Goal: Task Accomplishment & Management: Complete application form

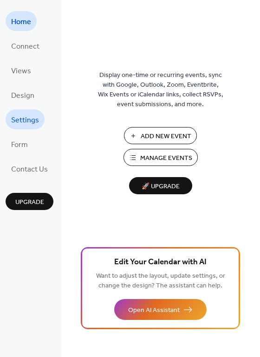
click at [28, 124] on span "Settings" at bounding box center [25, 120] width 28 height 14
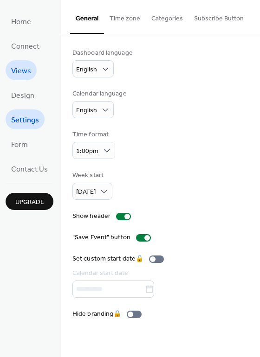
click at [23, 65] on span "Views" at bounding box center [21, 71] width 20 height 14
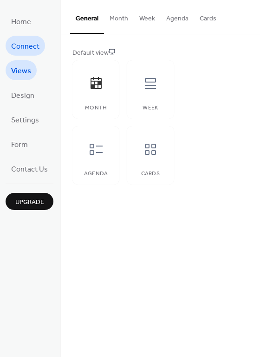
click at [19, 51] on span "Connect" at bounding box center [25, 46] width 28 height 14
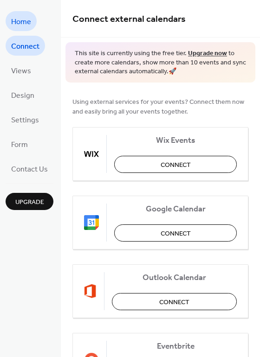
click at [26, 27] on span "Home" at bounding box center [21, 22] width 20 height 14
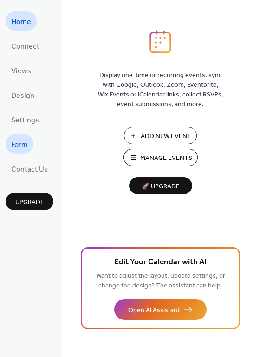
click at [19, 143] on span "Form" at bounding box center [19, 145] width 17 height 14
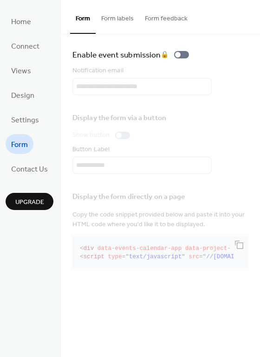
click at [22, 130] on ul "Home Connect Views Design Settings Form Contact Us" at bounding box center [30, 94] width 48 height 167
click at [22, 122] on span "Settings" at bounding box center [25, 120] width 28 height 14
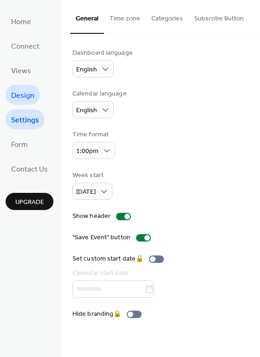
click at [23, 99] on span "Design" at bounding box center [22, 96] width 23 height 14
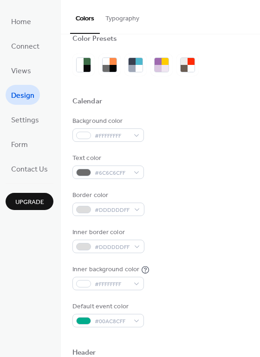
scroll to position [15, 0]
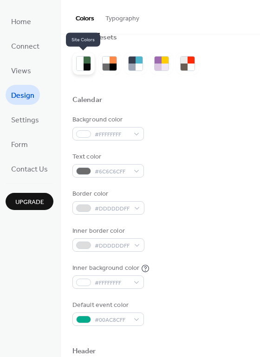
click at [88, 67] on div at bounding box center [86, 67] width 7 height 7
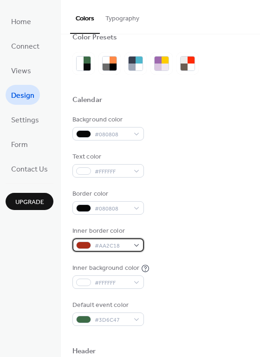
click at [137, 247] on div "#AA2C18" at bounding box center [107, 244] width 71 height 13
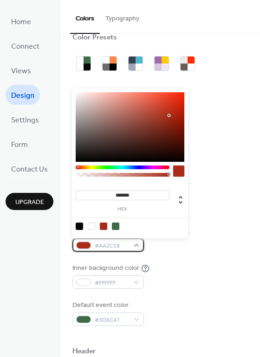
click at [134, 245] on div "#AA2C18" at bounding box center [107, 244] width 71 height 13
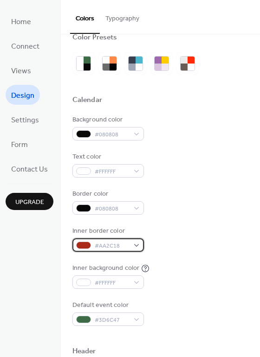
click at [103, 245] on span "#AA2C18" at bounding box center [112, 246] width 34 height 10
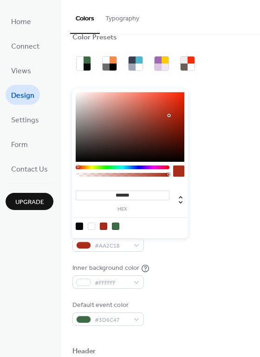
click at [132, 195] on input "*******" at bounding box center [123, 196] width 94 height 10
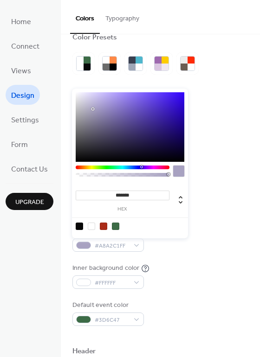
drag, startPoint x: 115, startPoint y: 196, endPoint x: 123, endPoint y: 192, distance: 9.1
click at [119, 195] on input "*******" at bounding box center [123, 196] width 94 height 10
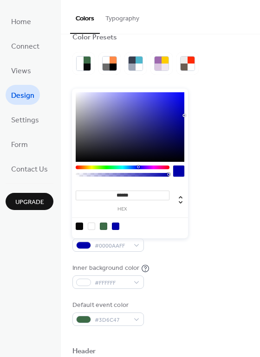
type input "*******"
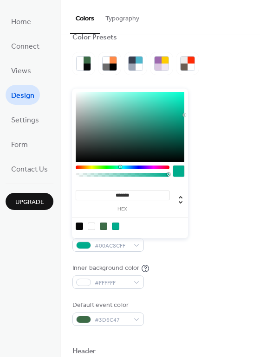
click at [217, 296] on div "Background color #080808 Text color #FFFFFF Border color #080808 Inner border c…" at bounding box center [160, 220] width 176 height 211
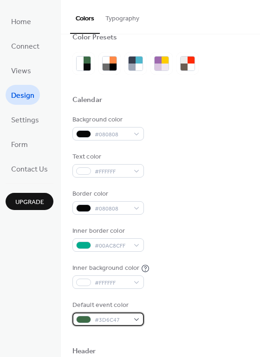
click at [122, 317] on span "#3D6C47" at bounding box center [112, 320] width 34 height 10
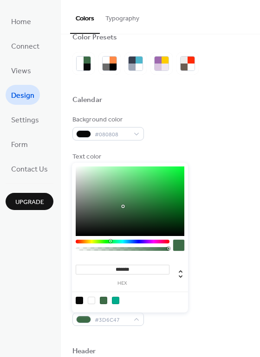
click at [116, 301] on div at bounding box center [115, 300] width 7 height 7
type input "*******"
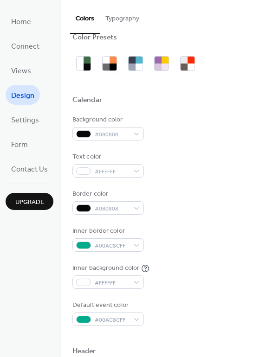
click at [219, 299] on div "Background color #080808 Text color #FFFFFF Border color #080808 Inner border c…" at bounding box center [160, 220] width 176 height 211
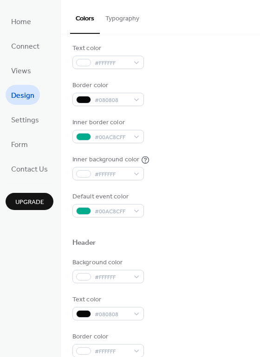
scroll to position [123, 0]
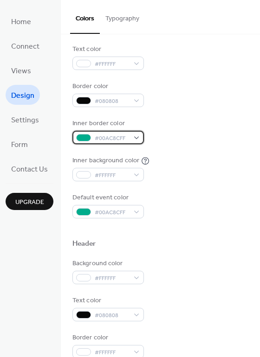
click at [121, 138] on span "#00AC8CFF" at bounding box center [112, 139] width 34 height 10
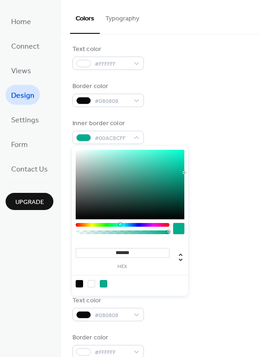
click at [80, 284] on div at bounding box center [79, 283] width 7 height 7
type input "*******"
click at [240, 234] on div at bounding box center [160, 228] width 176 height 21
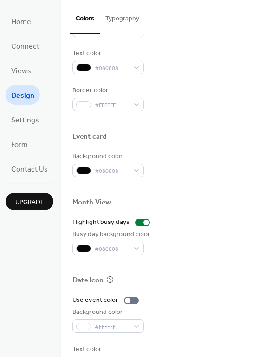
scroll to position [397, 0]
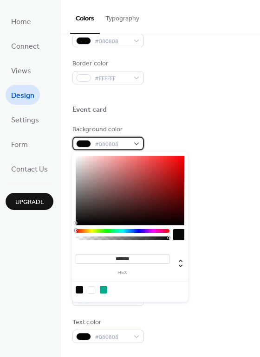
click at [132, 145] on div "#080808" at bounding box center [107, 143] width 71 height 13
type input "*"
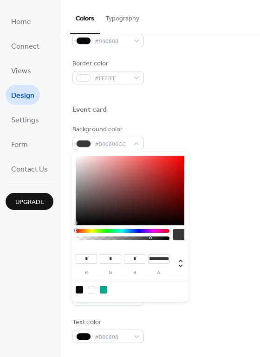
drag, startPoint x: 155, startPoint y: 240, endPoint x: 147, endPoint y: 241, distance: 8.4
click at [147, 241] on div at bounding box center [123, 237] width 94 height 16
click at [132, 239] on div at bounding box center [122, 238] width 91 height 4
click at [96, 239] on div at bounding box center [122, 238] width 91 height 4
click at [89, 239] on div at bounding box center [122, 238] width 91 height 4
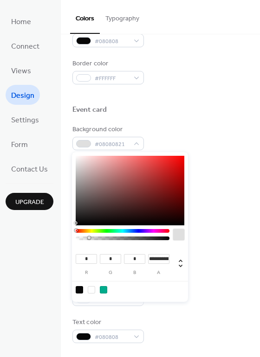
click at [85, 239] on div at bounding box center [122, 238] width 91 height 4
type input "**********"
click at [82, 239] on div at bounding box center [122, 238] width 91 height 4
click at [233, 238] on div at bounding box center [160, 238] width 176 height 21
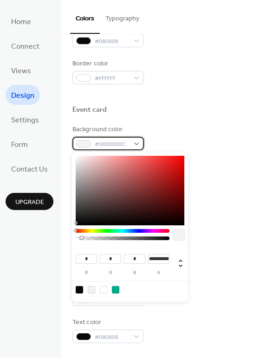
click at [112, 141] on span "#0808080C" at bounding box center [112, 145] width 34 height 10
drag, startPoint x: 168, startPoint y: 239, endPoint x: 178, endPoint y: 240, distance: 10.3
click at [178, 240] on div at bounding box center [130, 237] width 108 height 16
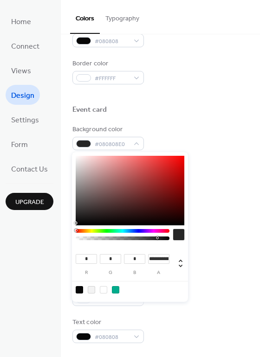
type input "*"
drag, startPoint x: 157, startPoint y: 239, endPoint x: 178, endPoint y: 238, distance: 20.9
click at [178, 238] on div at bounding box center [130, 237] width 108 height 16
click at [224, 260] on div "Date Icon" at bounding box center [160, 255] width 176 height 12
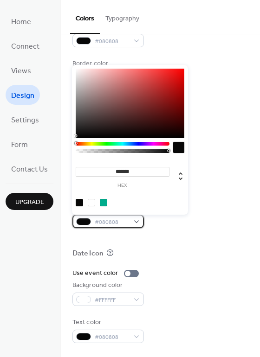
click at [116, 223] on span "#080808" at bounding box center [112, 222] width 34 height 10
type input "*"
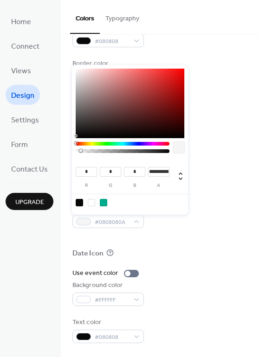
type input "**********"
click at [80, 152] on div at bounding box center [122, 151] width 91 height 4
click at [216, 305] on div "Background color #FFFFFF" at bounding box center [160, 292] width 176 height 25
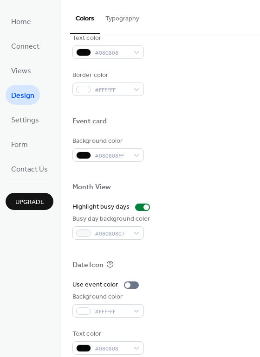
scroll to position [384, 0]
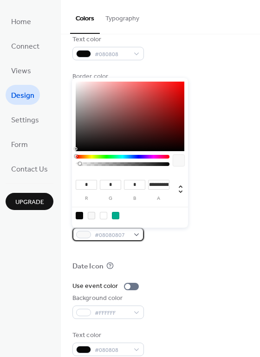
click at [115, 238] on span "#08080807" at bounding box center [112, 235] width 34 height 10
click at [85, 166] on div at bounding box center [123, 163] width 94 height 16
click at [85, 164] on div at bounding box center [122, 164] width 91 height 4
type input "**********"
click at [90, 163] on div at bounding box center [122, 164] width 91 height 4
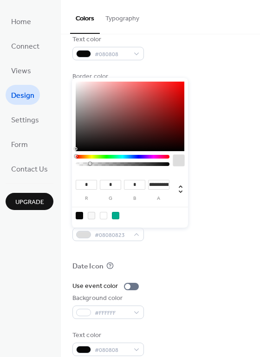
click at [216, 303] on div "Background color #FFFFFF" at bounding box center [160, 305] width 176 height 25
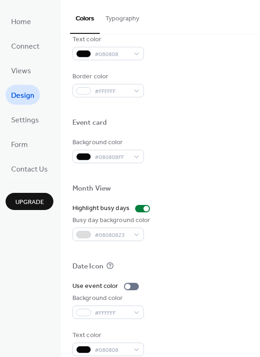
scroll to position [0, 0]
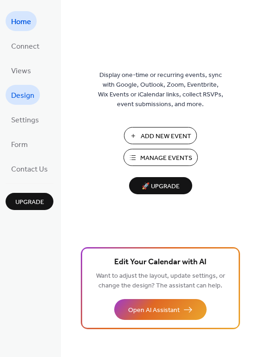
click at [27, 100] on span "Design" at bounding box center [22, 96] width 23 height 14
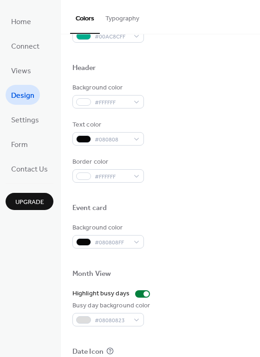
scroll to position [323, 0]
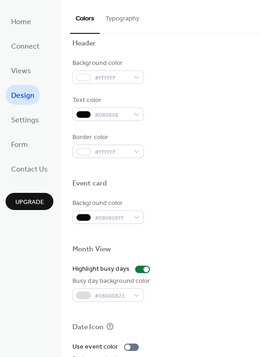
click at [113, 12] on button "Typography" at bounding box center [122, 16] width 45 height 33
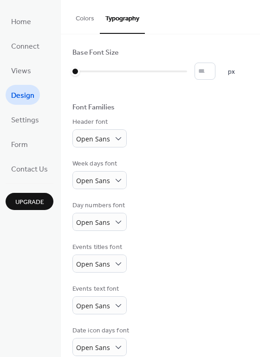
click at [87, 23] on button "Colors" at bounding box center [85, 16] width 30 height 33
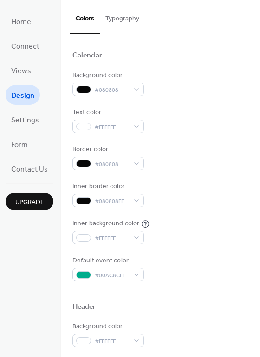
scroll to position [59, 0]
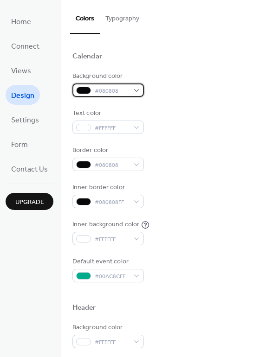
click at [100, 93] on span "#080808" at bounding box center [112, 91] width 34 height 10
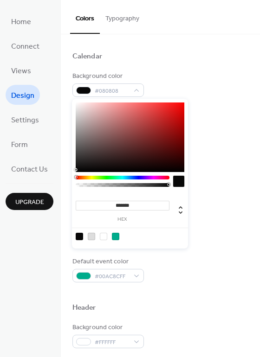
type input "*"
click at [84, 185] on div at bounding box center [122, 185] width 91 height 4
click at [78, 185] on div at bounding box center [122, 185] width 91 height 4
click at [83, 184] on div at bounding box center [84, 184] width 3 height 3
drag, startPoint x: 83, startPoint y: 184, endPoint x: 155, endPoint y: 180, distance: 71.5
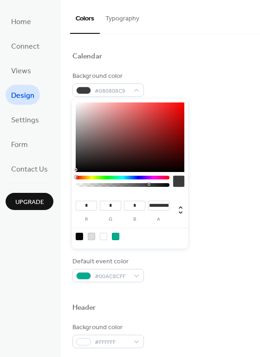
click at [154, 180] on div at bounding box center [123, 184] width 94 height 16
type input "**********"
drag, startPoint x: 153, startPoint y: 185, endPoint x: 82, endPoint y: 190, distance: 71.6
click at [82, 190] on div at bounding box center [123, 184] width 94 height 16
click at [217, 204] on div "Inner border color #080808FF" at bounding box center [160, 195] width 176 height 25
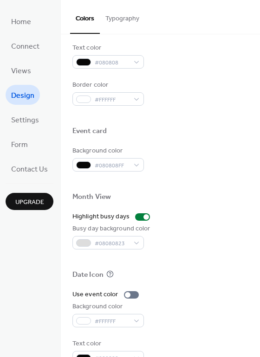
scroll to position [351, 0]
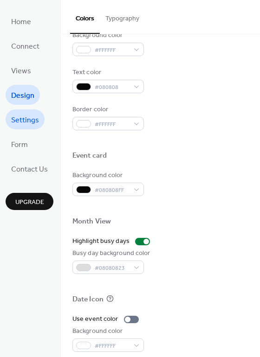
click at [32, 123] on span "Settings" at bounding box center [25, 120] width 28 height 14
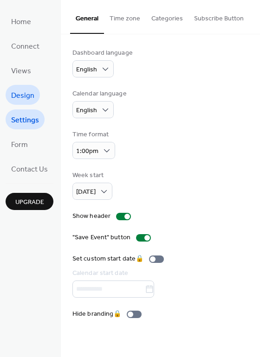
click at [29, 101] on span "Design" at bounding box center [22, 96] width 23 height 14
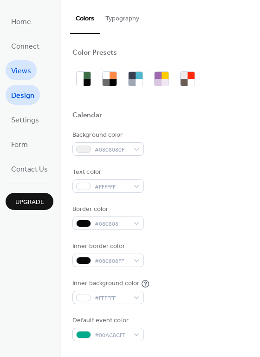
click at [25, 77] on span "Views" at bounding box center [21, 71] width 20 height 14
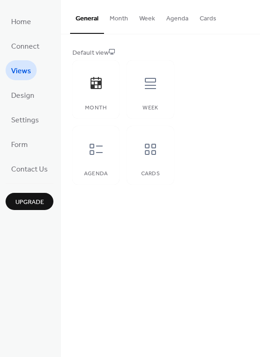
click at [127, 26] on button "Month" at bounding box center [119, 16] width 30 height 33
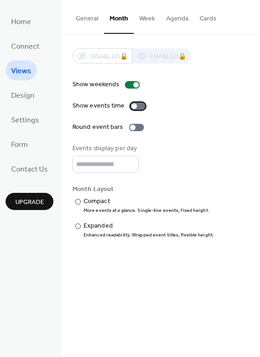
click at [135, 107] on div at bounding box center [137, 105] width 15 height 7
click at [136, 129] on div at bounding box center [136, 127] width 15 height 7
click at [137, 129] on div at bounding box center [140, 128] width 6 height 6
click at [152, 24] on button "Week" at bounding box center [147, 16] width 27 height 33
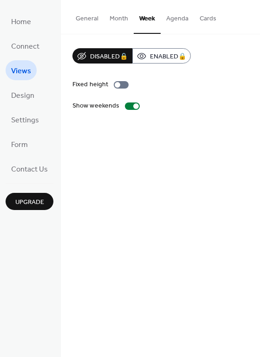
click at [118, 24] on button "Month" at bounding box center [119, 16] width 30 height 33
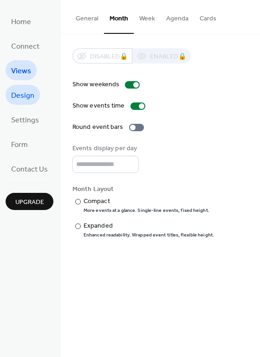
click at [26, 100] on span "Design" at bounding box center [22, 96] width 23 height 14
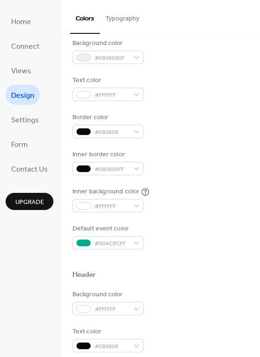
scroll to position [89, 0]
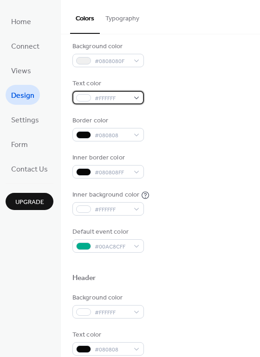
click at [117, 96] on span "#FFFFFF" at bounding box center [112, 99] width 34 height 10
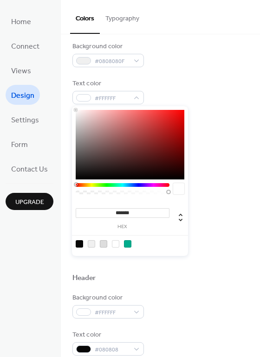
click at [77, 246] on div at bounding box center [79, 243] width 7 height 7
type input "*******"
click at [229, 245] on div "Default event color #00AC8CFF" at bounding box center [160, 239] width 176 height 25
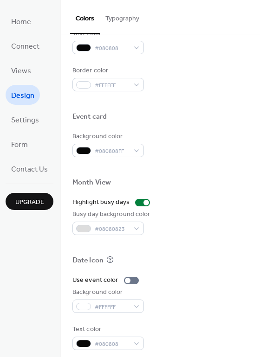
scroll to position [389, 0]
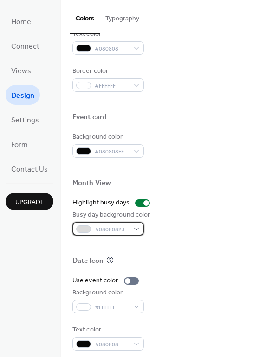
click at [100, 231] on span "#08080823" at bounding box center [112, 230] width 34 height 10
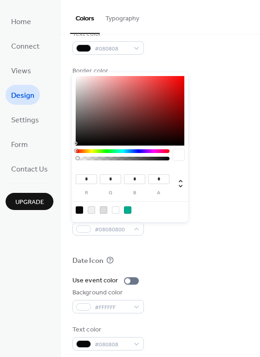
drag, startPoint x: 96, startPoint y: 159, endPoint x: 75, endPoint y: 159, distance: 21.8
click at [75, 159] on div "* r * g * b * a" at bounding box center [130, 147] width 116 height 150
drag, startPoint x: 89, startPoint y: 159, endPoint x: 141, endPoint y: 161, distance: 52.4
click at [141, 161] on div at bounding box center [123, 157] width 94 height 16
drag, startPoint x: 139, startPoint y: 159, endPoint x: 114, endPoint y: 159, distance: 25.1
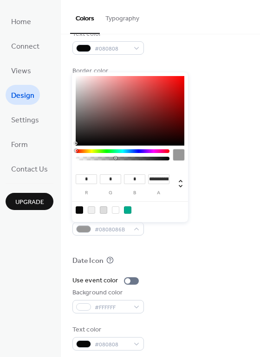
click at [114, 159] on div at bounding box center [122, 159] width 91 height 4
click at [104, 210] on div at bounding box center [103, 209] width 7 height 7
type input "**********"
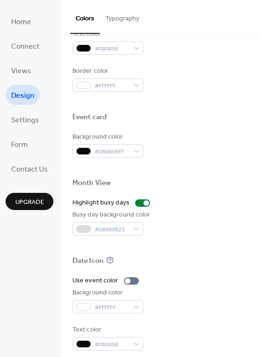
click at [208, 261] on div "Date Icon" at bounding box center [160, 262] width 176 height 12
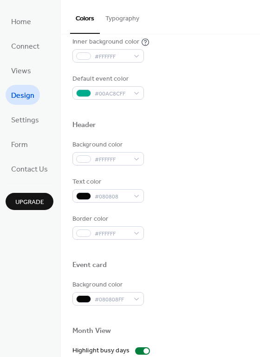
scroll to position [242, 0]
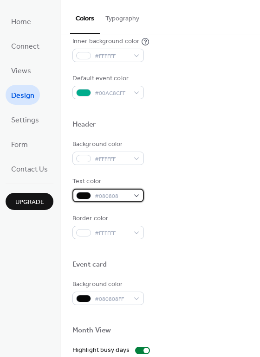
click at [113, 195] on span "#080808" at bounding box center [112, 196] width 34 height 10
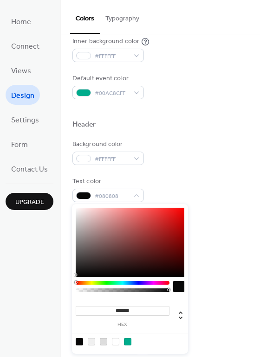
click at [113, 341] on div at bounding box center [115, 341] width 7 height 7
type input "*******"
click at [213, 208] on div "Background color #FFFFFF Text color #FFFFFFFF Border color #FFFFFF" at bounding box center [160, 190] width 176 height 100
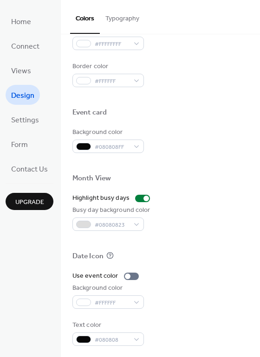
scroll to position [397, 0]
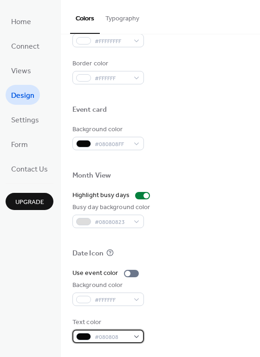
click at [111, 342] on div "#080808" at bounding box center [107, 336] width 71 height 13
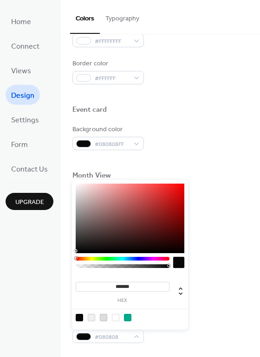
click at [117, 318] on div at bounding box center [115, 317] width 7 height 7
type input "*******"
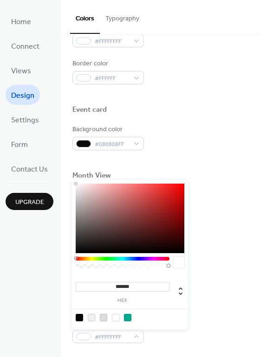
click at [217, 305] on div "Background color #FFFFFF" at bounding box center [160, 292] width 176 height 25
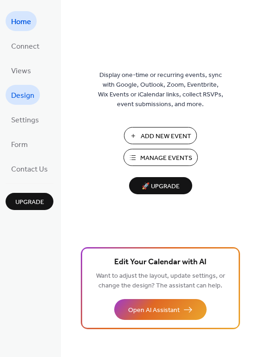
click at [22, 96] on span "Design" at bounding box center [22, 96] width 23 height 14
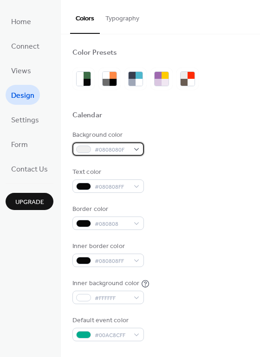
click at [115, 148] on span "#0808080F" at bounding box center [112, 150] width 34 height 10
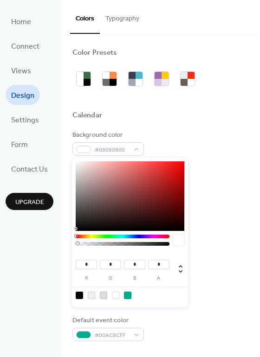
drag, startPoint x: 69, startPoint y: 245, endPoint x: 58, endPoint y: 245, distance: 10.2
click at [58, 245] on body "Home Connect Views Design Settings Form Contact Us Upgrade Design Upgrade Color…" at bounding box center [130, 178] width 260 height 357
type input "*"
drag, startPoint x: 79, startPoint y: 243, endPoint x: 188, endPoint y: 240, distance: 109.5
click at [187, 241] on body "Home Connect Views Design Settings Form Contact Us Upgrade Design Upgrade Color…" at bounding box center [130, 178] width 260 height 357
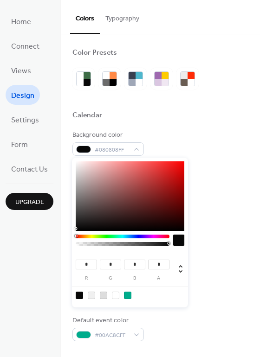
click at [177, 130] on div "Background color #080808FF" at bounding box center [160, 142] width 176 height 25
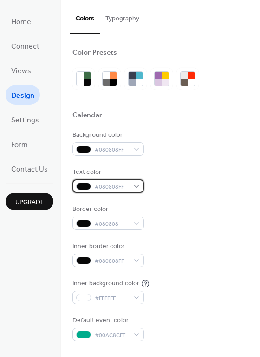
click at [108, 188] on span "#080808FF" at bounding box center [112, 187] width 34 height 10
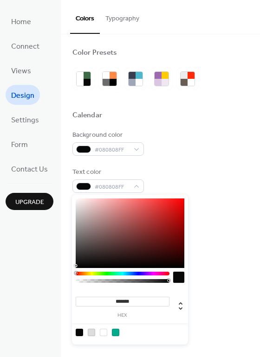
click at [104, 331] on div at bounding box center [103, 332] width 7 height 7
type input "*******"
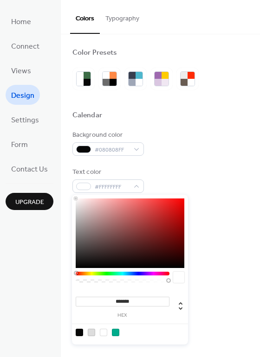
click at [217, 198] on div "Background color #080808FF Text color #FFFFFFFF Border color #080808 Inner bord…" at bounding box center [160, 235] width 176 height 211
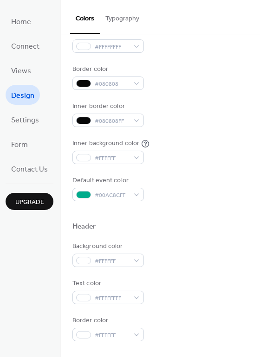
scroll to position [197, 0]
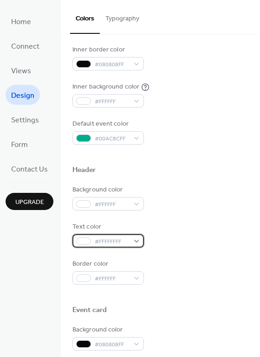
click at [104, 241] on span "#FFFFFFFF" at bounding box center [112, 242] width 34 height 10
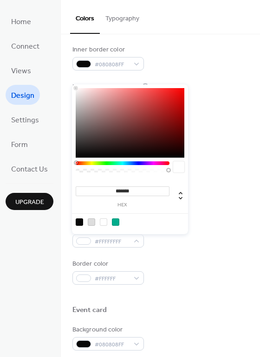
click at [79, 223] on div at bounding box center [79, 221] width 7 height 7
type input "*******"
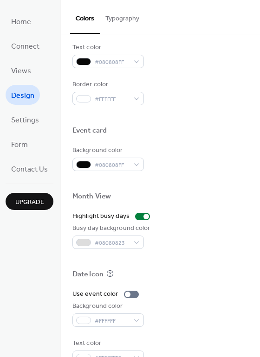
scroll to position [376, 0]
click at [140, 216] on div at bounding box center [142, 215] width 15 height 7
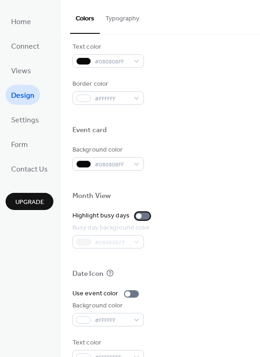
click at [140, 216] on div at bounding box center [142, 215] width 15 height 7
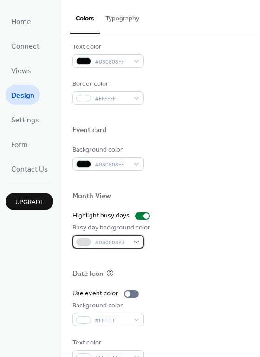
click at [119, 240] on span "#08080823" at bounding box center [112, 243] width 34 height 10
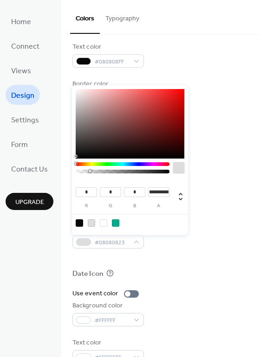
click at [104, 225] on div at bounding box center [103, 222] width 7 height 7
type input "***"
type input "*"
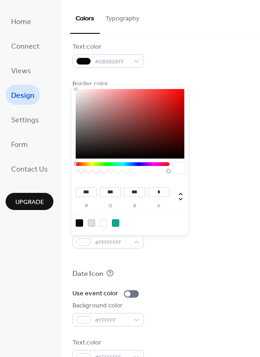
click at [93, 224] on div at bounding box center [91, 222] width 7 height 7
type input "*"
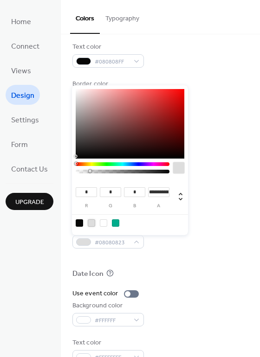
click at [80, 223] on div at bounding box center [79, 222] width 7 height 7
click at [89, 223] on div at bounding box center [91, 222] width 7 height 7
click at [80, 223] on div at bounding box center [79, 222] width 7 height 7
type input "*"
click at [116, 224] on div at bounding box center [115, 222] width 7 height 7
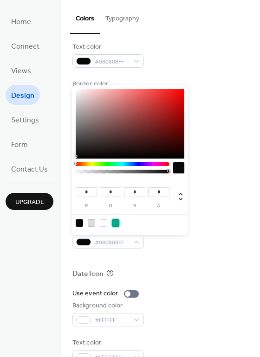
type input "*"
type input "***"
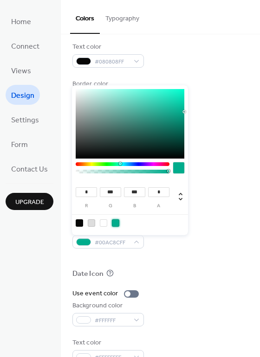
click at [82, 223] on div at bounding box center [79, 222] width 7 height 7
type input "*"
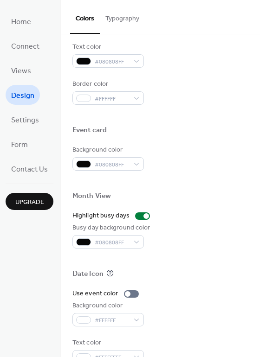
click at [195, 257] on div at bounding box center [160, 259] width 176 height 21
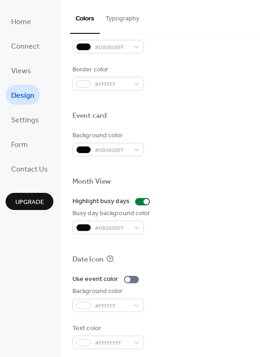
scroll to position [397, 0]
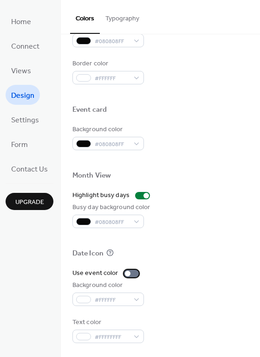
click at [133, 274] on div at bounding box center [131, 273] width 15 height 7
click at [133, 274] on div at bounding box center [135, 274] width 6 height 6
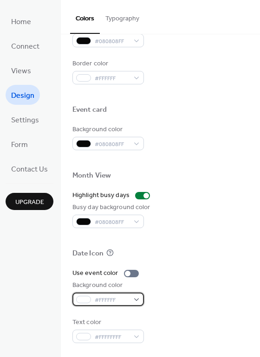
click at [126, 300] on span "#FFFFFF" at bounding box center [112, 300] width 34 height 10
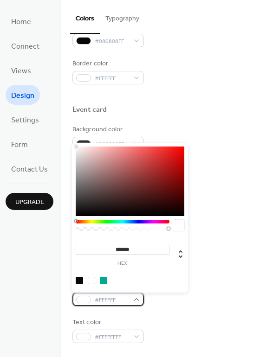
click at [126, 300] on span "#FFFFFF" at bounding box center [112, 300] width 34 height 10
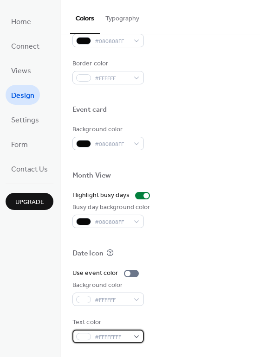
click at [114, 342] on span "#FFFFFFFF" at bounding box center [112, 337] width 34 height 10
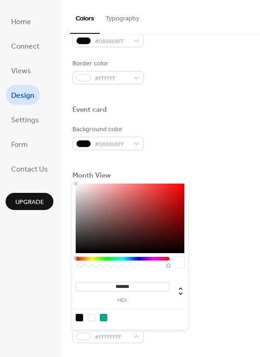
click at [82, 318] on div at bounding box center [79, 317] width 7 height 7
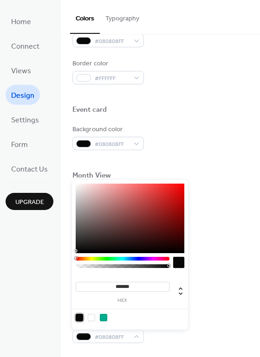
click at [92, 320] on div at bounding box center [91, 317] width 7 height 7
type input "*******"
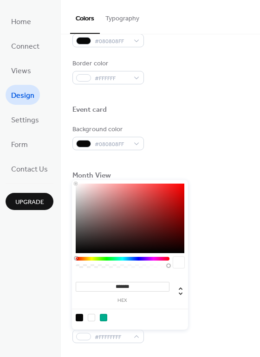
click at [227, 323] on div "Text color #FFFFFFFF" at bounding box center [160, 330] width 176 height 25
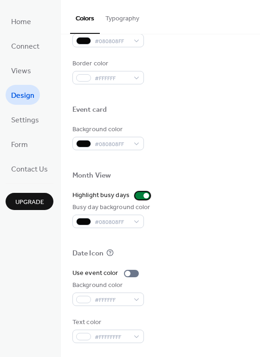
click at [139, 199] on label "Highlight busy days" at bounding box center [112, 196] width 81 height 10
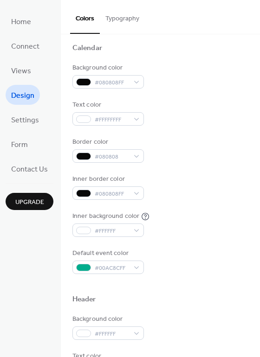
scroll to position [8, 0]
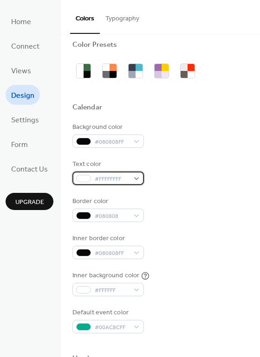
click at [118, 178] on span "#FFFFFFFF" at bounding box center [112, 179] width 34 height 10
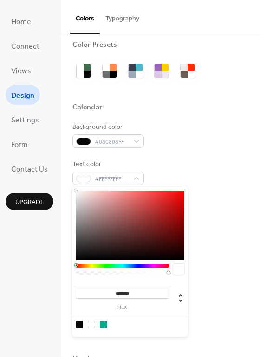
click at [79, 326] on div at bounding box center [79, 324] width 7 height 7
type input "*******"
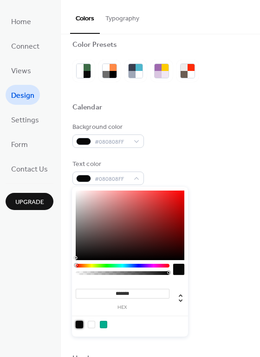
click at [233, 229] on div "Background color #080808FF Text color #080808FF Border color #080808 Inner bord…" at bounding box center [160, 227] width 176 height 211
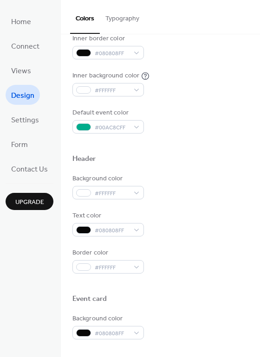
scroll to position [384, 0]
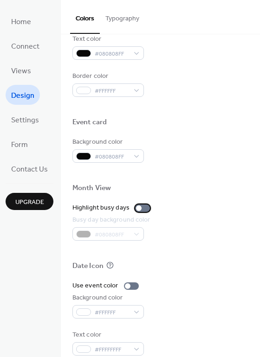
click at [137, 209] on div at bounding box center [139, 208] width 6 height 6
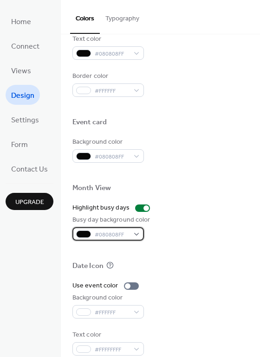
click at [111, 234] on span "#080808FF" at bounding box center [112, 235] width 34 height 10
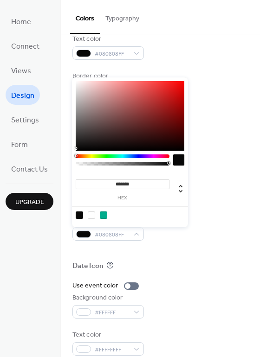
click at [90, 217] on div at bounding box center [91, 214] width 7 height 7
type input "***"
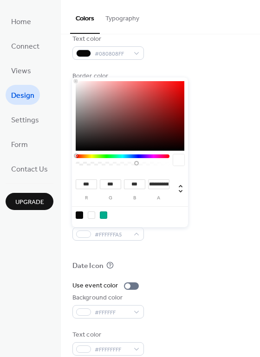
drag, startPoint x: 160, startPoint y: 163, endPoint x: 136, endPoint y: 166, distance: 24.3
click at [136, 166] on div at bounding box center [123, 162] width 94 height 16
drag, startPoint x: 137, startPoint y: 163, endPoint x: 146, endPoint y: 162, distance: 8.9
click at [146, 162] on div at bounding box center [145, 163] width 3 height 3
type input "**********"
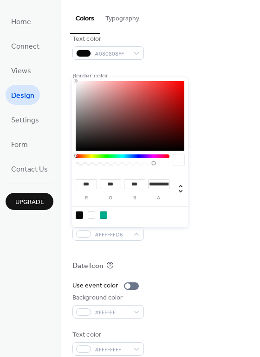
drag, startPoint x: 146, startPoint y: 162, endPoint x: 154, endPoint y: 162, distance: 7.9
click at [154, 162] on div at bounding box center [153, 163] width 3 height 3
click at [215, 230] on div "Busy day background color #FFFFFFD8" at bounding box center [160, 227] width 176 height 25
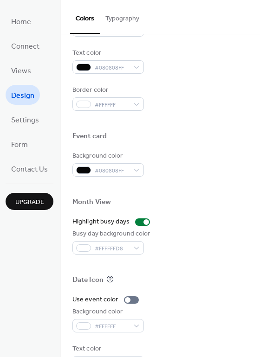
scroll to position [397, 0]
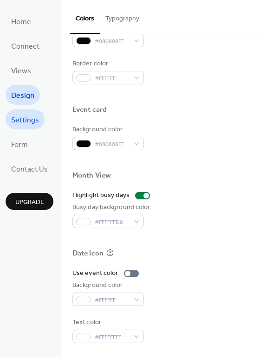
click at [25, 127] on link "Settings" at bounding box center [25, 119] width 39 height 20
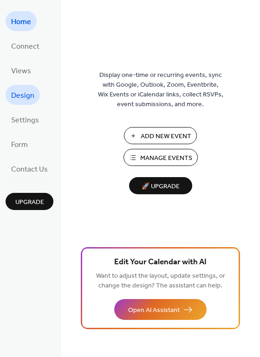
click at [24, 92] on span "Design" at bounding box center [22, 96] width 23 height 14
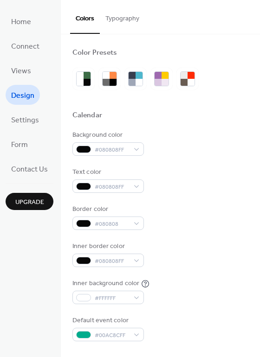
scroll to position [397, 0]
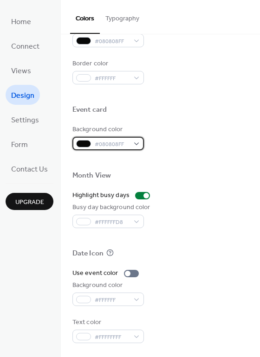
click at [115, 142] on span "#080808FF" at bounding box center [112, 145] width 34 height 10
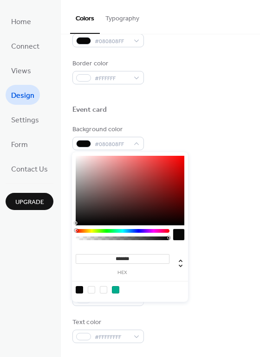
click at [92, 290] on div at bounding box center [91, 289] width 7 height 7
click at [78, 288] on div at bounding box center [79, 289] width 7 height 7
type input "*******"
click at [230, 170] on div at bounding box center [160, 160] width 176 height 21
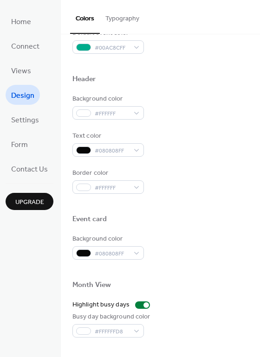
scroll to position [287, 0]
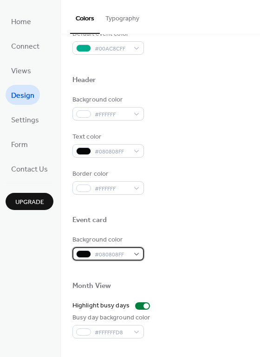
click at [95, 255] on span "#080808FF" at bounding box center [112, 255] width 34 height 10
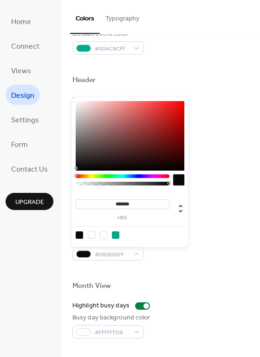
click at [91, 235] on div at bounding box center [91, 234] width 7 height 7
type input "*******"
click at [232, 236] on div "Background color #FFFFFFFF" at bounding box center [160, 247] width 176 height 25
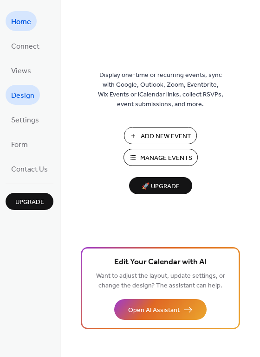
click at [27, 89] on span "Design" at bounding box center [22, 96] width 23 height 14
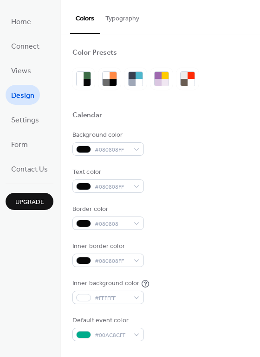
scroll to position [124, 0]
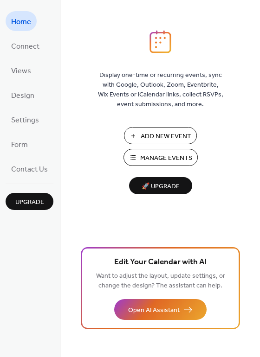
click at [153, 156] on span "Manage Events" at bounding box center [166, 158] width 52 height 10
click at [180, 136] on span "Add New Event" at bounding box center [165, 137] width 51 height 10
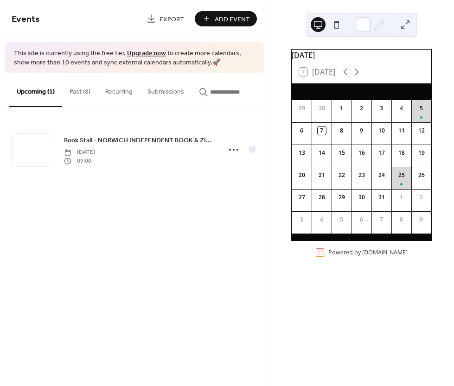
click at [81, 96] on button "Past (8)" at bounding box center [80, 89] width 36 height 33
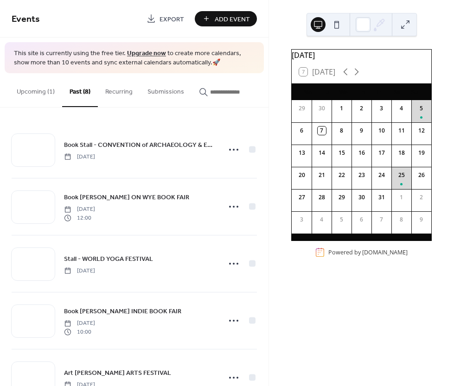
click at [26, 96] on button "Upcoming (1)" at bounding box center [35, 89] width 53 height 33
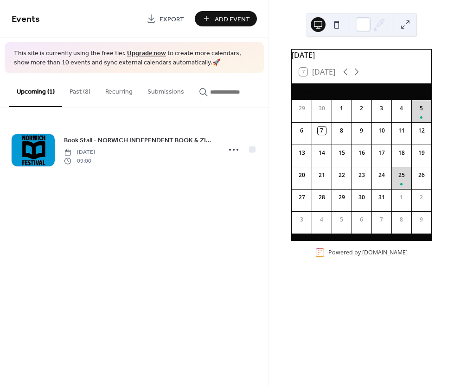
click at [229, 21] on span "Add Event" at bounding box center [232, 19] width 35 height 10
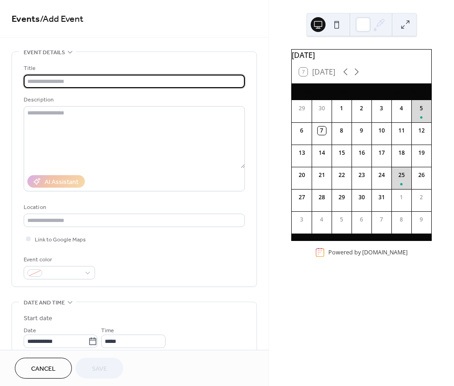
click at [153, 80] on input "text" at bounding box center [134, 81] width 221 height 13
click at [104, 78] on input "text" at bounding box center [134, 81] width 221 height 13
click at [50, 359] on button "Cancel" at bounding box center [43, 368] width 57 height 21
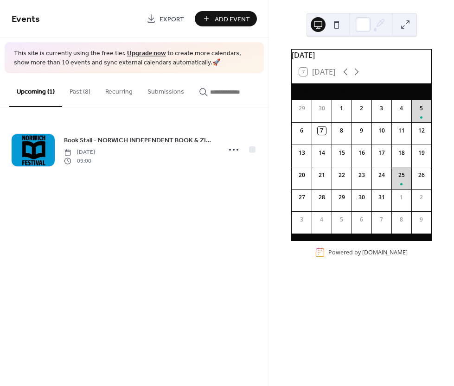
click at [75, 97] on button "Past (8)" at bounding box center [80, 89] width 36 height 33
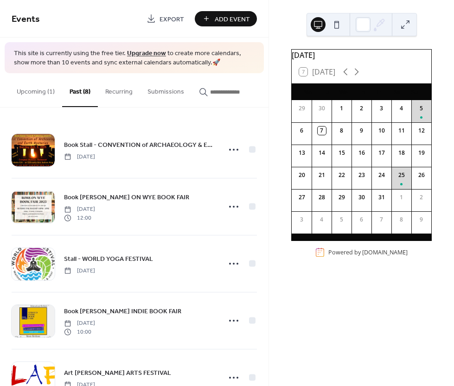
click at [45, 95] on button "Upcoming (1)" at bounding box center [35, 89] width 53 height 33
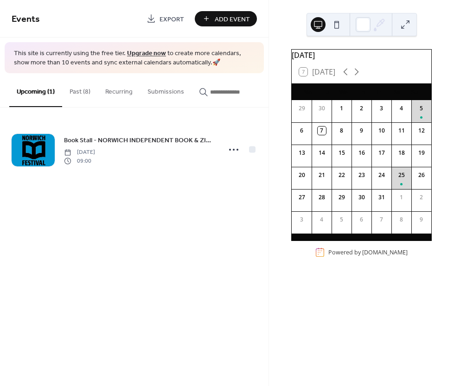
click at [77, 88] on button "Past (8)" at bounding box center [80, 89] width 36 height 33
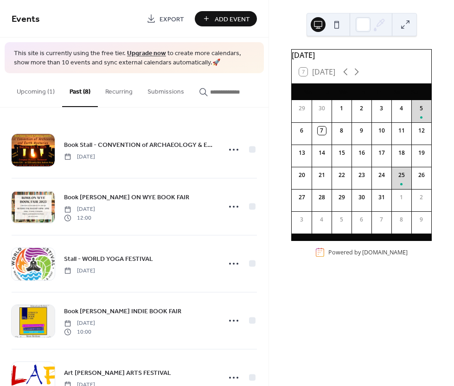
click at [244, 20] on span "Add Event" at bounding box center [232, 19] width 35 height 10
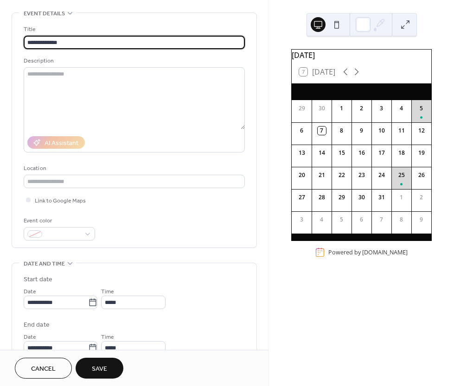
scroll to position [102, 0]
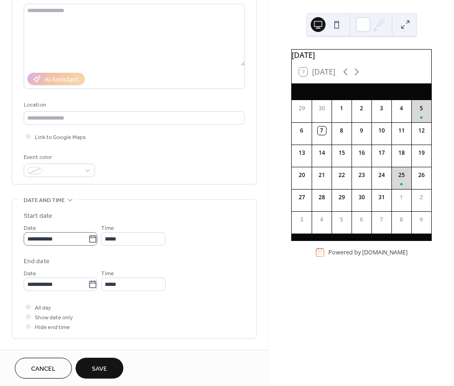
type input "**********"
click at [71, 238] on input "**********" at bounding box center [56, 238] width 64 height 13
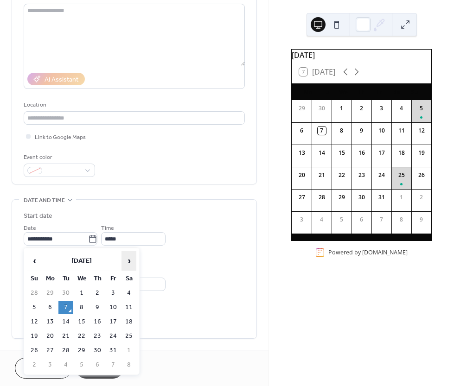
click at [129, 263] on span "›" at bounding box center [129, 261] width 14 height 19
click at [30, 349] on td "23" at bounding box center [34, 350] width 15 height 13
type input "**********"
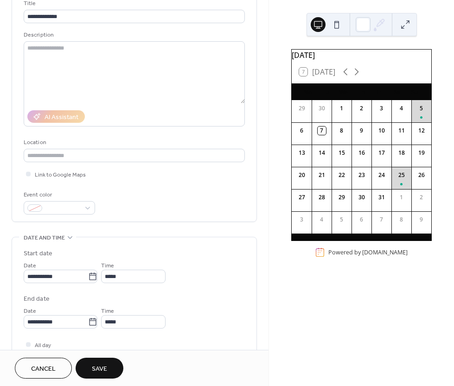
scroll to position [0, 0]
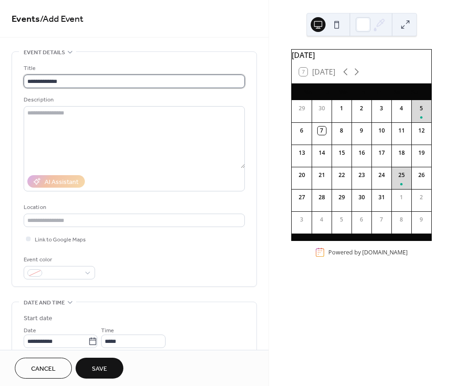
click at [131, 81] on input "**********" at bounding box center [134, 81] width 221 height 13
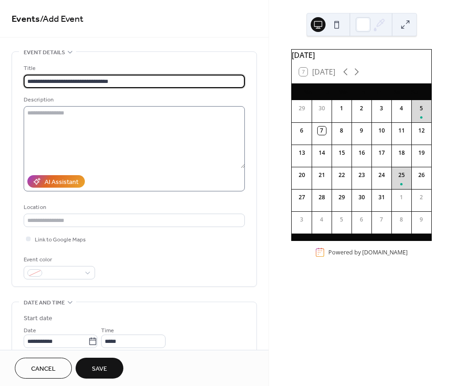
type input "**********"
click at [132, 135] on textarea at bounding box center [134, 137] width 221 height 62
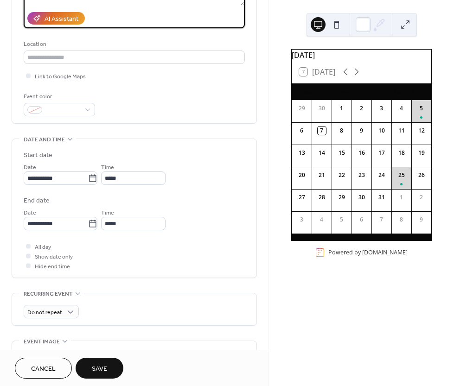
scroll to position [255, 0]
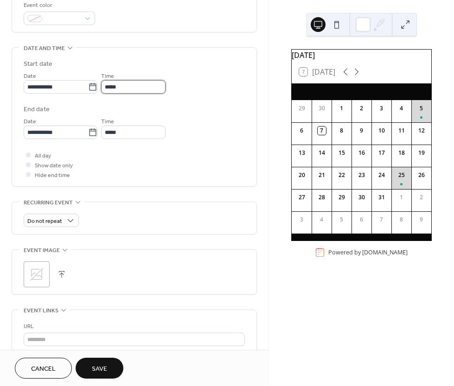
click at [139, 82] on input "*****" at bounding box center [133, 86] width 64 height 13
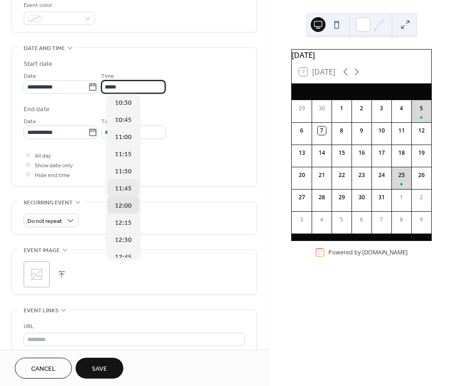
scroll to position [707, 0]
click at [125, 155] on span "11:00" at bounding box center [123, 153] width 17 height 10
type input "*****"
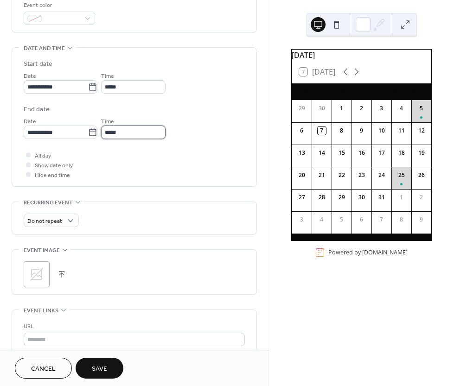
click at [145, 135] on input "*****" at bounding box center [133, 132] width 64 height 13
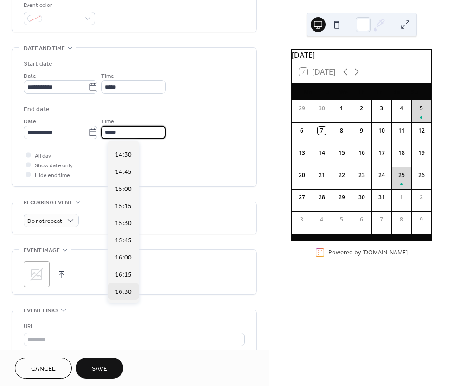
scroll to position [281, 0]
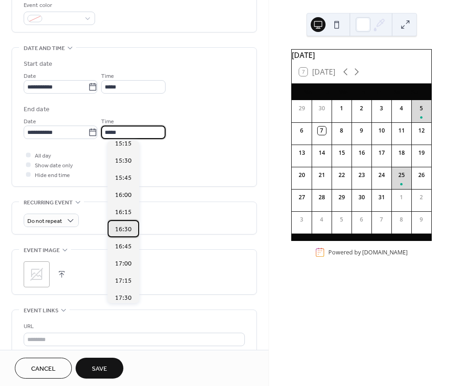
click at [123, 230] on span "16:30" at bounding box center [123, 230] width 17 height 10
type input "*****"
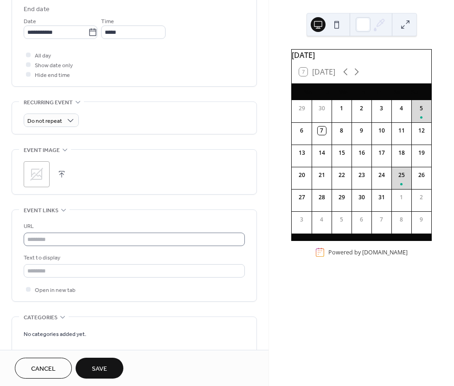
scroll to position [371, 0]
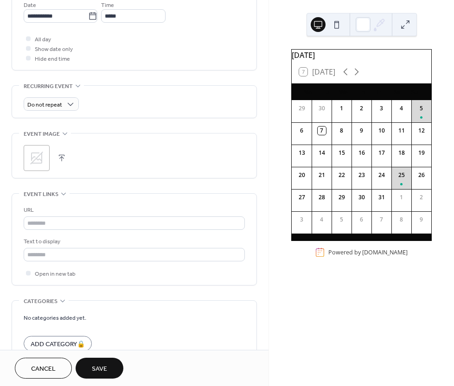
click at [43, 163] on icon at bounding box center [36, 158] width 15 height 15
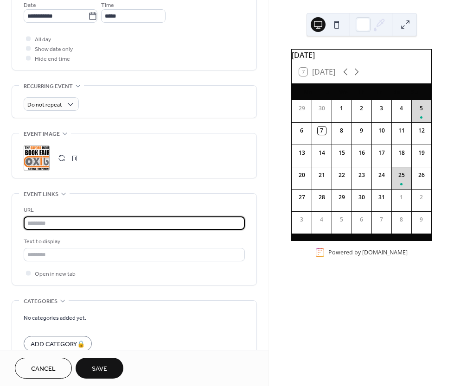
paste input "**********"
type input "**********"
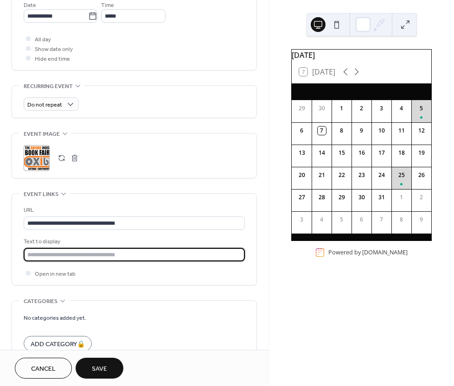
click at [100, 256] on input "text" at bounding box center [134, 254] width 221 height 13
click at [135, 255] on input "text" at bounding box center [134, 254] width 221 height 13
click at [134, 251] on input "text" at bounding box center [134, 254] width 221 height 13
click at [133, 255] on input "text" at bounding box center [134, 254] width 221 height 13
type input "**********"
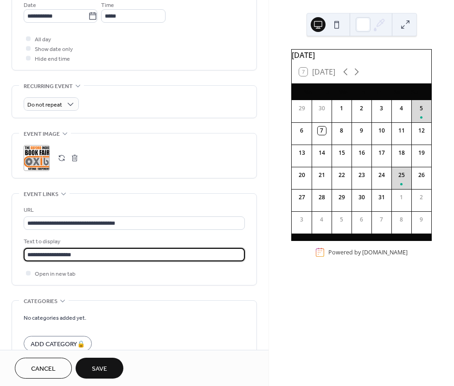
drag, startPoint x: 85, startPoint y: 257, endPoint x: -4, endPoint y: 250, distance: 89.3
click at [0, 250] on html "**********" at bounding box center [227, 193] width 454 height 386
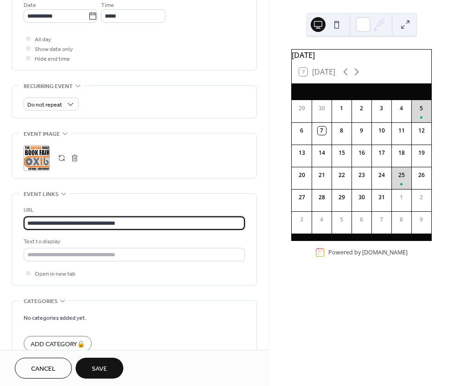
drag, startPoint x: 45, startPoint y: 223, endPoint x: 121, endPoint y: 223, distance: 76.0
click at [121, 223] on input "**********" at bounding box center [134, 223] width 221 height 13
click at [103, 253] on input "text" at bounding box center [134, 254] width 221 height 13
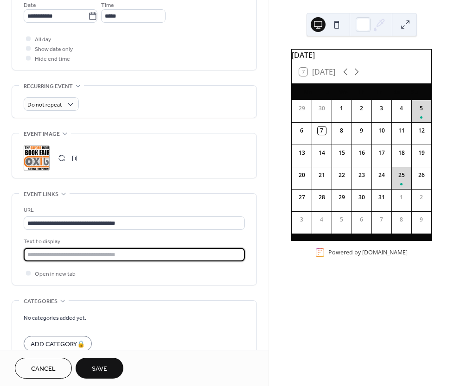
paste input "**********"
type input "**********"
click at [186, 294] on div "**********" at bounding box center [134, 38] width 245 height 714
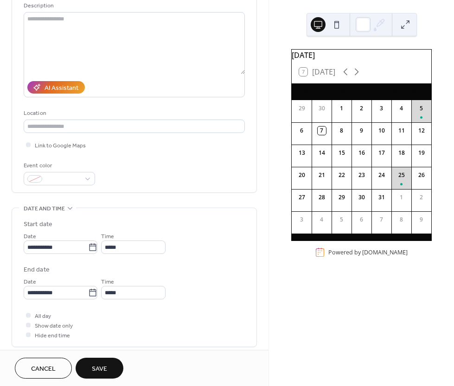
scroll to position [95, 0]
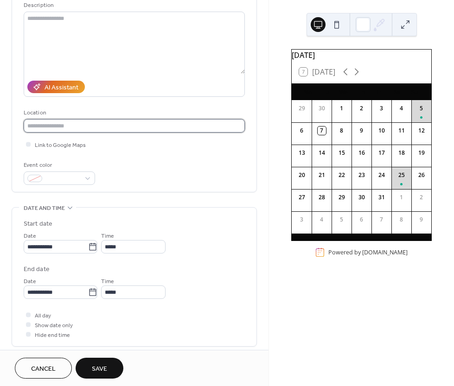
click at [93, 130] on input "text" at bounding box center [134, 125] width 221 height 13
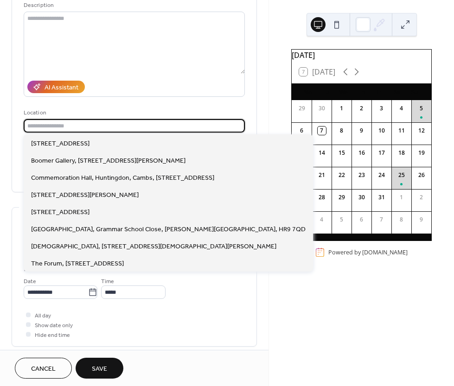
click at [93, 130] on input "text" at bounding box center [134, 125] width 221 height 13
click at [13, 149] on div "**********" at bounding box center [134, 74] width 244 height 235
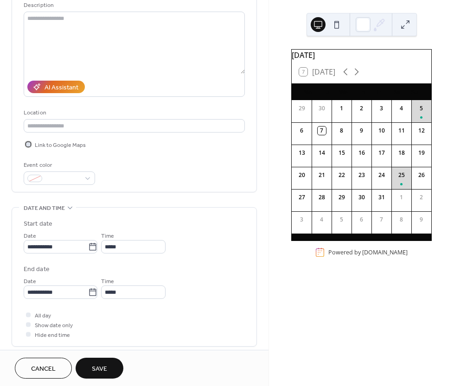
click at [31, 144] on div at bounding box center [28, 144] width 9 height 9
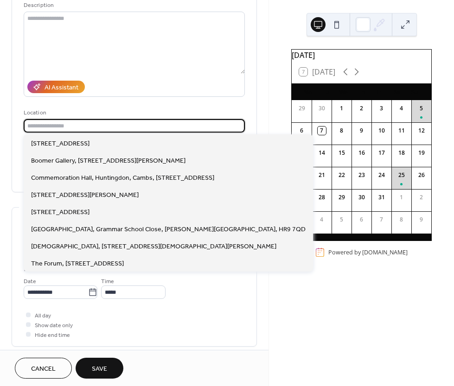
click at [74, 127] on input "text" at bounding box center [134, 125] width 221 height 13
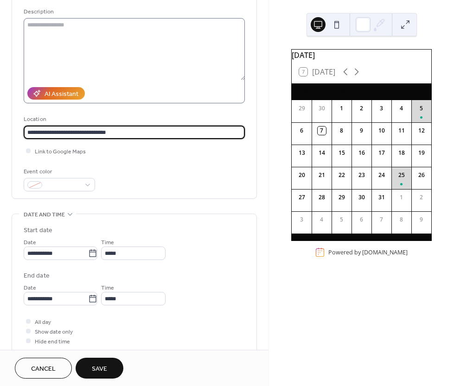
scroll to position [83, 0]
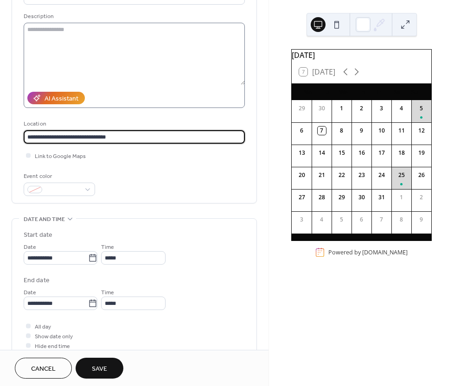
type input "**********"
click at [100, 51] on textarea at bounding box center [134, 54] width 221 height 62
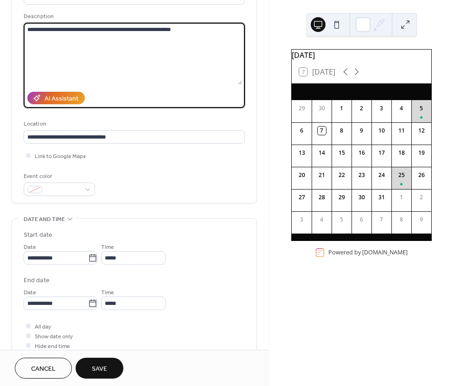
click at [29, 33] on textarea "**********" at bounding box center [133, 54] width 218 height 62
click at [71, 31] on textarea "**********" at bounding box center [133, 54] width 218 height 62
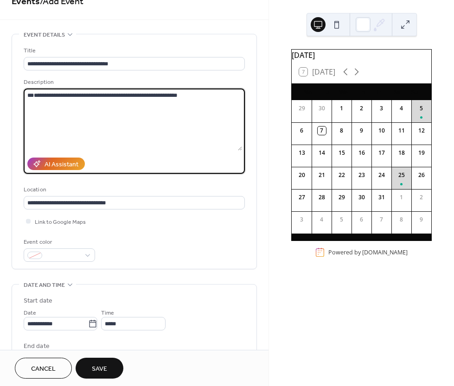
scroll to position [0, 0]
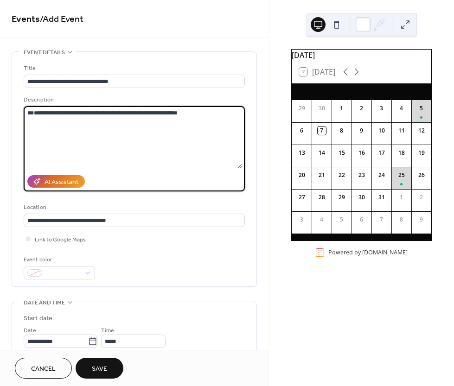
click at [103, 115] on textarea "**********" at bounding box center [133, 137] width 218 height 62
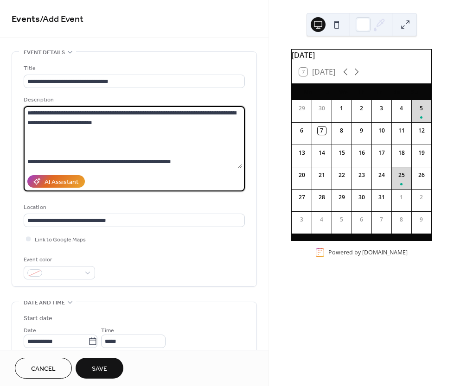
click at [28, 161] on textarea "**********" at bounding box center [133, 137] width 218 height 62
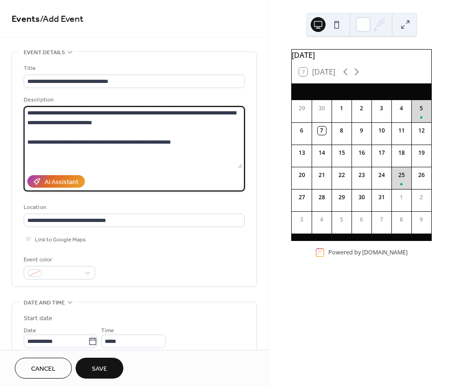
click at [199, 140] on textarea "**********" at bounding box center [133, 137] width 218 height 62
type textarea "**********"
click at [229, 250] on div "**********" at bounding box center [134, 172] width 221 height 216
drag, startPoint x: 32, startPoint y: 121, endPoint x: 27, endPoint y: 122, distance: 5.2
click at [27, 122] on textarea "**********" at bounding box center [133, 137] width 218 height 62
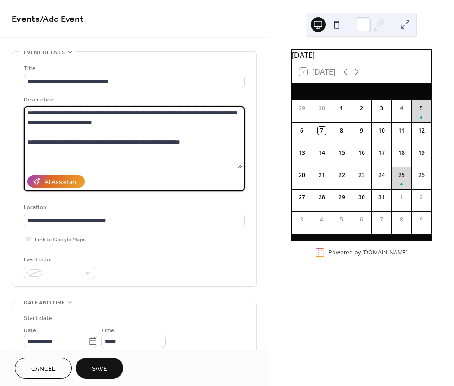
click at [155, 120] on textarea "**********" at bounding box center [133, 137] width 218 height 62
click at [91, 373] on button "Save" at bounding box center [100, 368] width 48 height 21
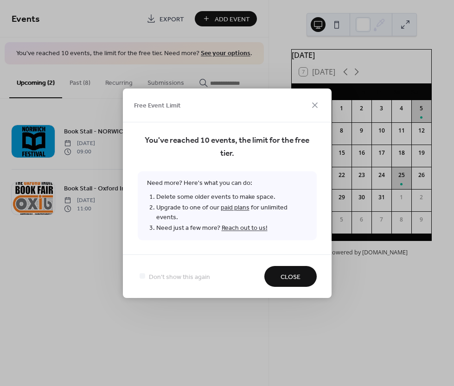
click at [297, 276] on span "Close" at bounding box center [290, 277] width 20 height 10
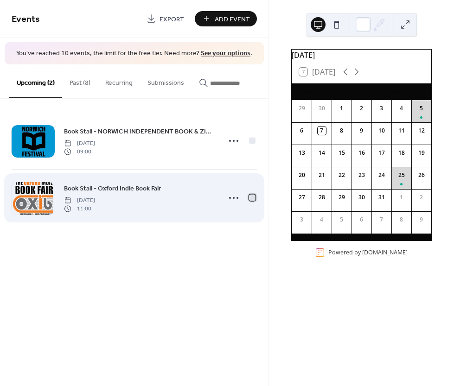
click at [251, 201] on div at bounding box center [252, 197] width 6 height 6
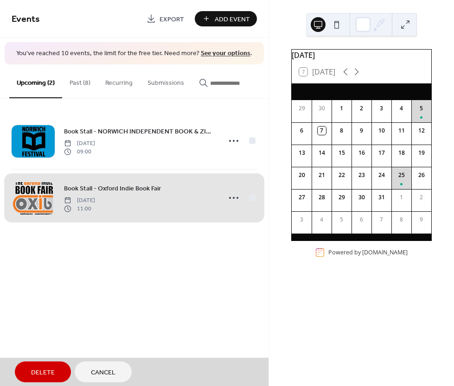
click at [251, 201] on div "Book Stall - Oxford Indie Book Fair Sunday, November 23, 2025 11:00" at bounding box center [134, 197] width 245 height 57
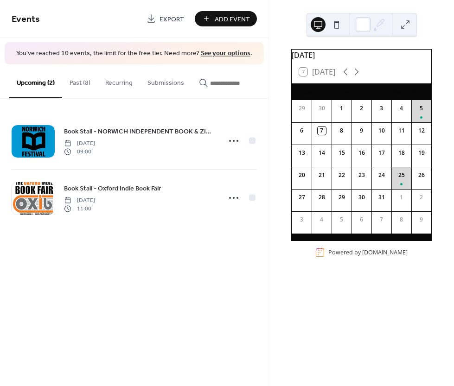
click at [216, 55] on link "See your options" at bounding box center [226, 53] width 50 height 13
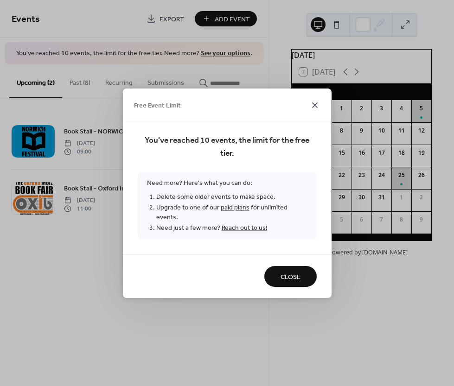
click at [312, 108] on icon at bounding box center [315, 105] width 6 height 6
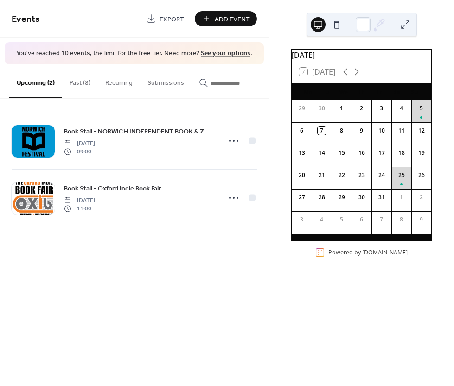
click at [84, 83] on button "Past (8)" at bounding box center [80, 80] width 36 height 33
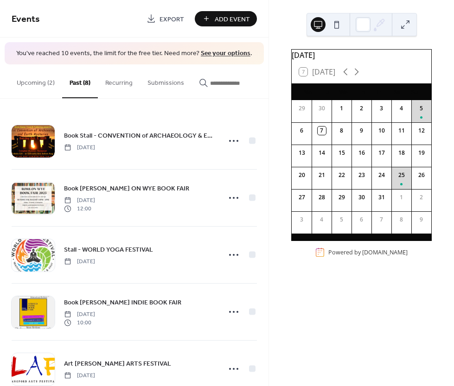
click at [39, 89] on button "Upcoming (2)" at bounding box center [35, 80] width 53 height 33
